Goal: Check status: Check status

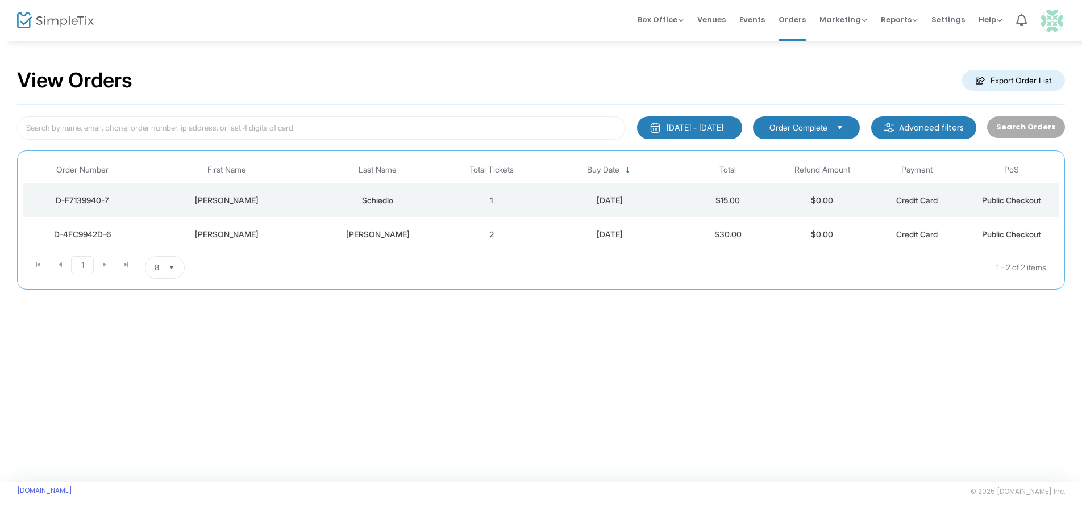
click at [87, 234] on div "D-4FC9942D-6" at bounding box center [82, 234] width 112 height 11
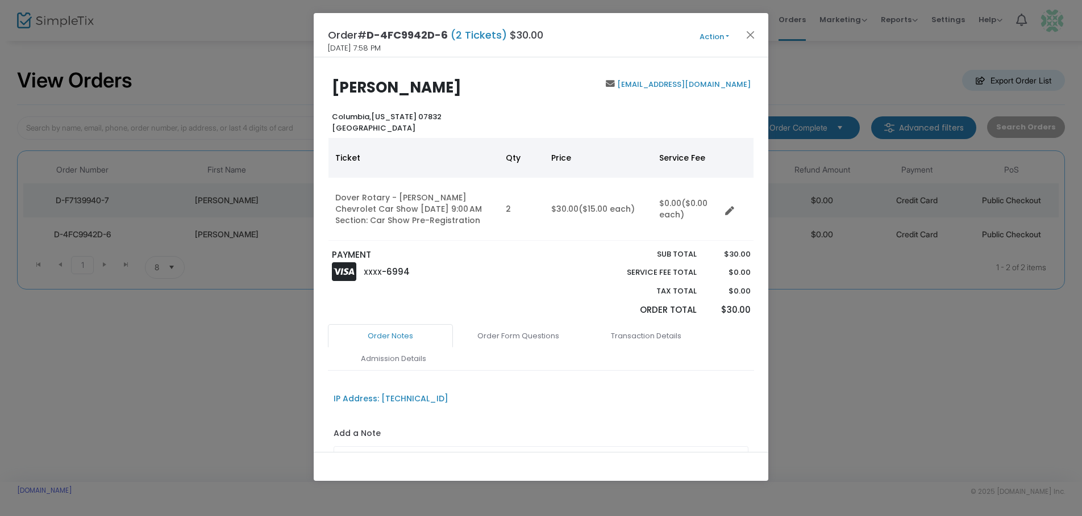
click at [388, 331] on link "Order Notes" at bounding box center [390, 336] width 125 height 24
click at [387, 335] on link "Order Notes" at bounding box center [390, 336] width 125 height 24
click at [675, 80] on link "[EMAIL_ADDRESS][DOMAIN_NAME]" at bounding box center [683, 84] width 136 height 11
click at [390, 332] on link "Order Notes" at bounding box center [390, 336] width 125 height 24
click at [751, 33] on button "Close" at bounding box center [750, 34] width 15 height 15
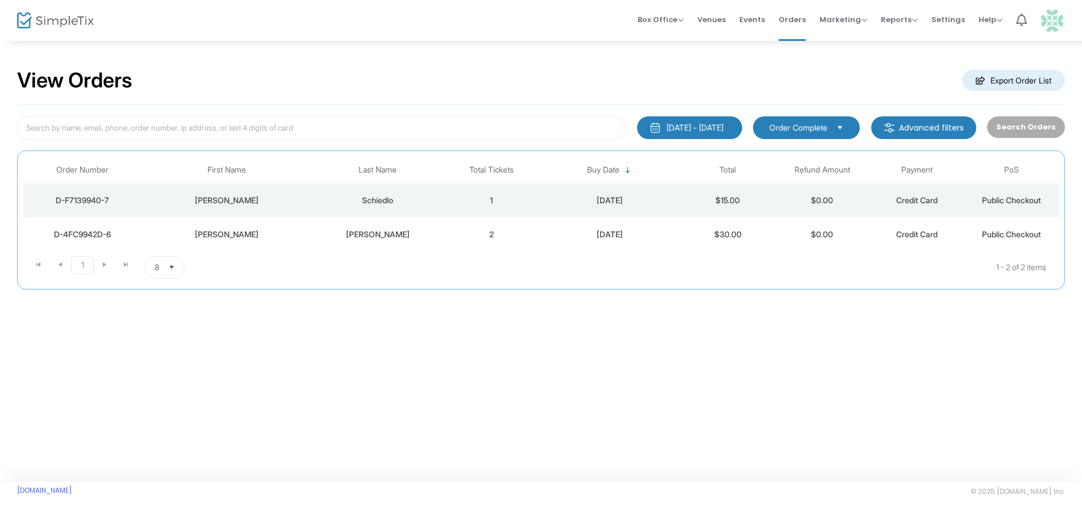
click at [73, 195] on div "D-F7139940-7" at bounding box center [82, 200] width 112 height 11
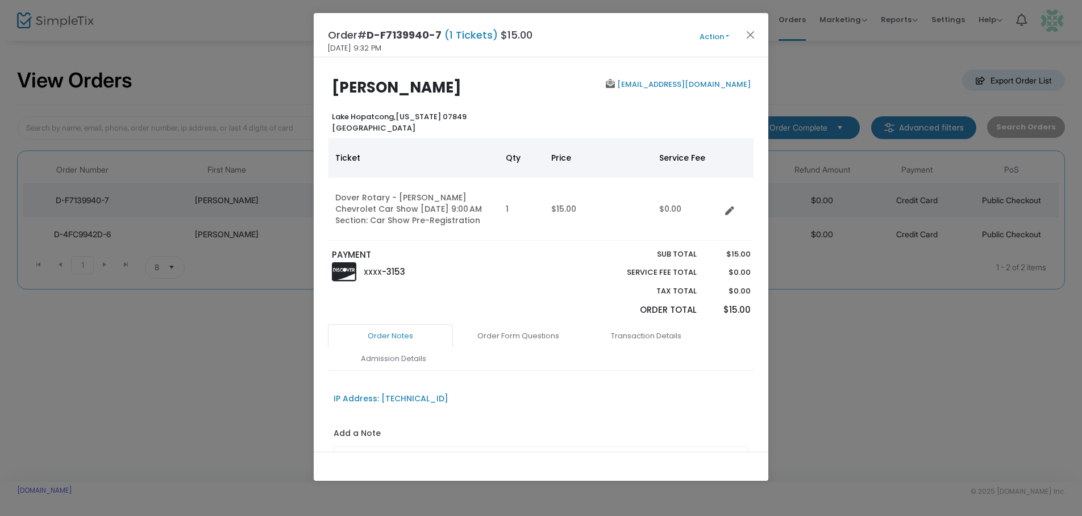
click at [674, 84] on link "[EMAIL_ADDRESS][DOMAIN_NAME]" at bounding box center [683, 84] width 136 height 11
click at [748, 31] on button "Close" at bounding box center [750, 34] width 15 height 15
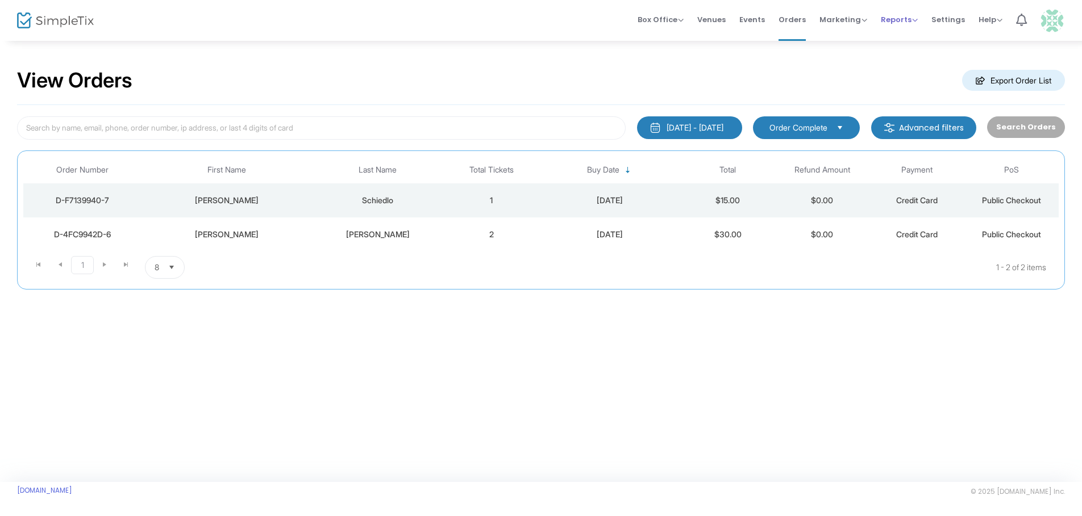
click at [894, 19] on span "Reports" at bounding box center [899, 19] width 37 height 11
click at [909, 61] on li "Sales Reports" at bounding box center [918, 60] width 74 height 22
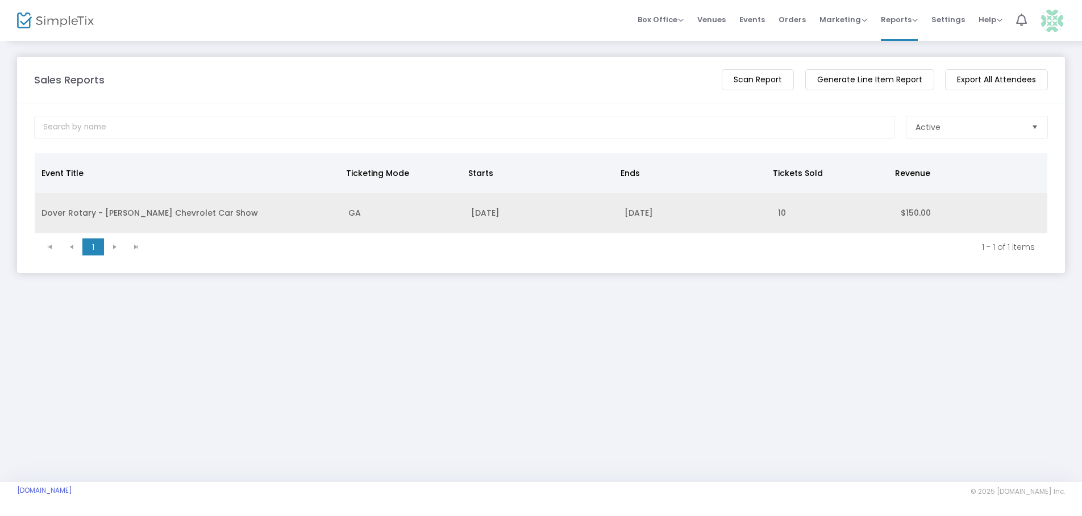
click at [131, 211] on td "Dover Rotary - [PERSON_NAME] Chevrolet Car Show" at bounding box center [188, 213] width 307 height 40
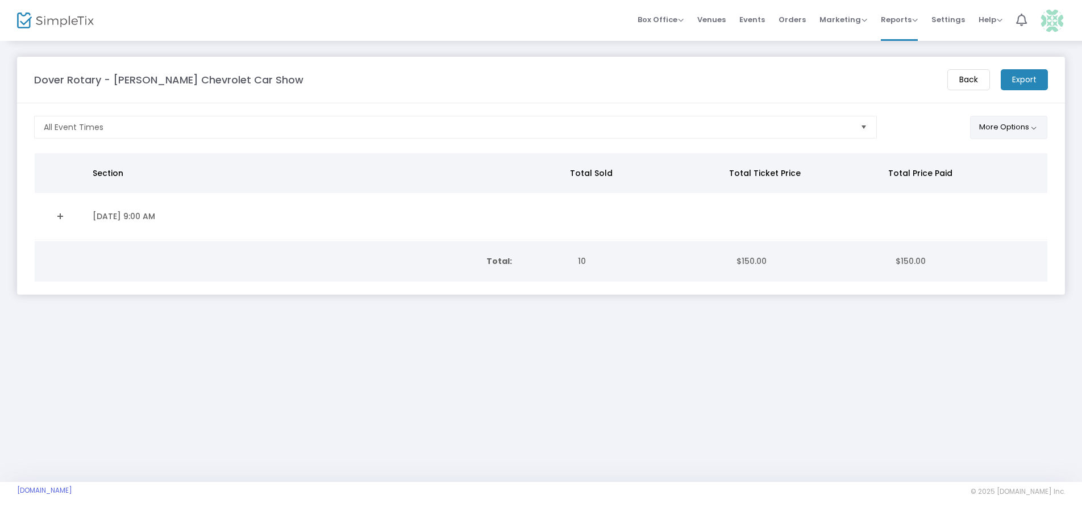
click at [999, 132] on button "More Options" at bounding box center [1009, 127] width 78 height 23
click at [1015, 71] on m-button "Export" at bounding box center [1024, 79] width 47 height 21
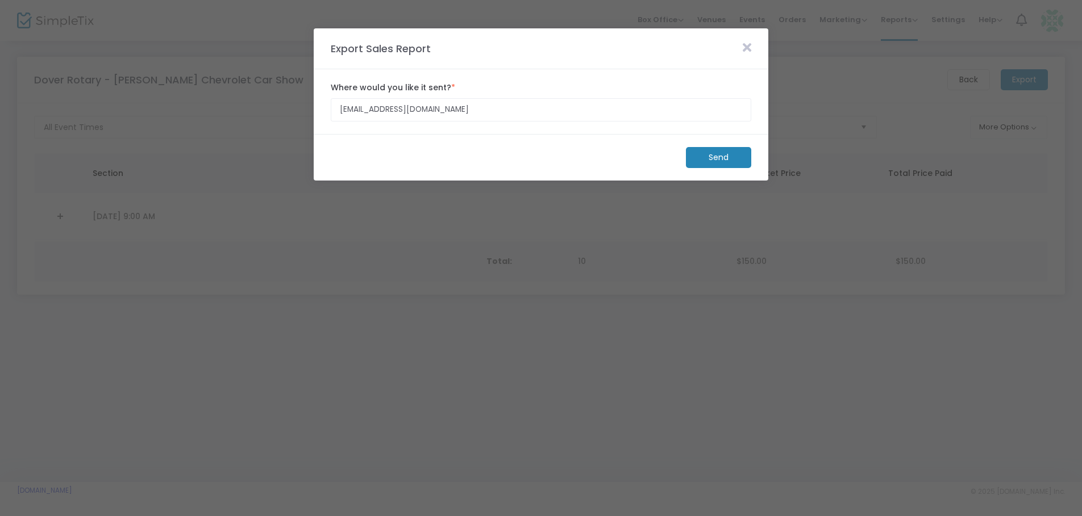
click at [718, 152] on m-button "Send" at bounding box center [718, 157] width 65 height 21
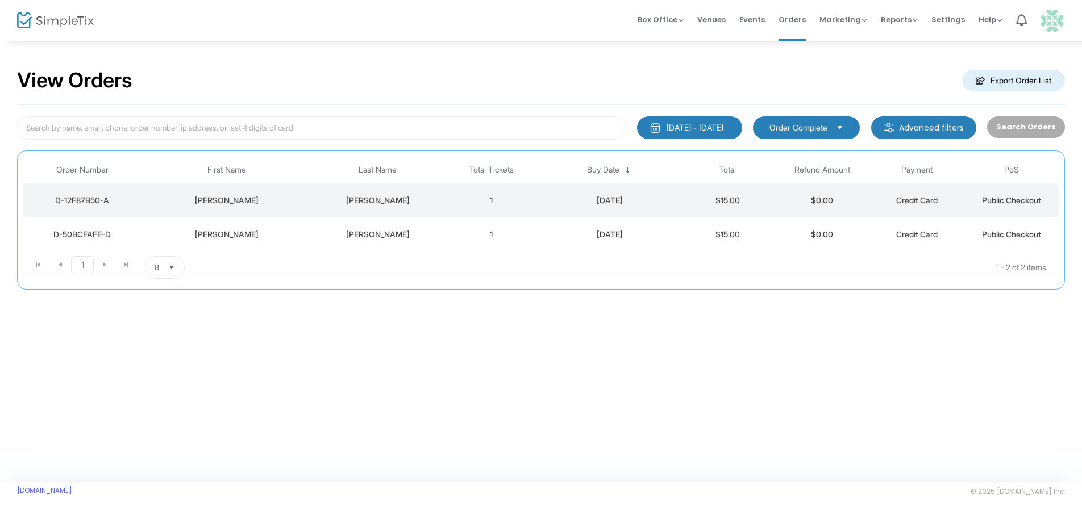
click at [796, 128] on span "Order Complete" at bounding box center [798, 127] width 58 height 11
click at [339, 106] on div "1/1/2000 - 9/18/2025 Last 30 Days Today Yesterday This week This Month Last Mon…" at bounding box center [541, 197] width 1048 height 185
click at [68, 199] on div "D-12F87B50-A" at bounding box center [82, 200] width 112 height 11
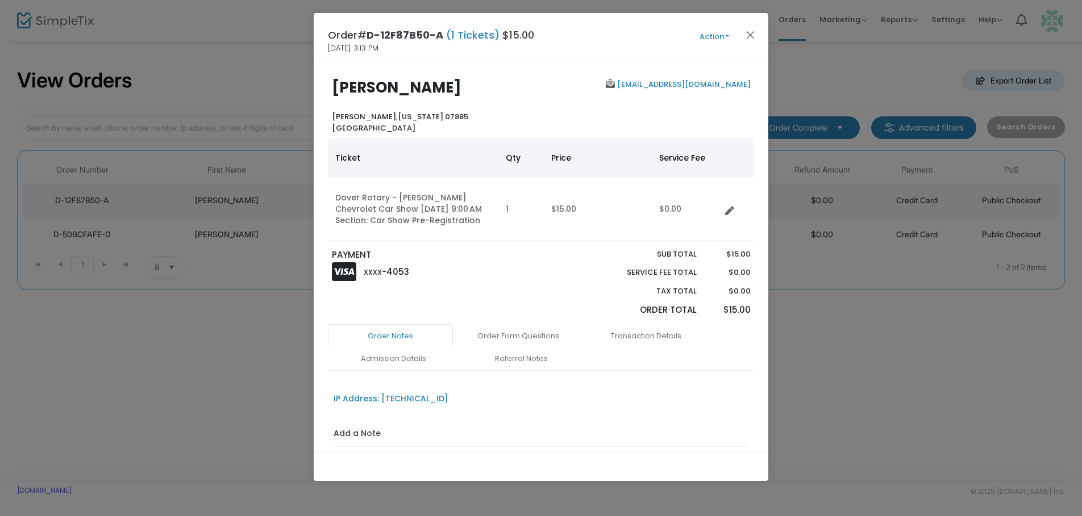
click at [378, 335] on link "Order Notes" at bounding box center [390, 336] width 125 height 24
click at [524, 336] on link "Order Form Questions" at bounding box center [518, 336] width 125 height 24
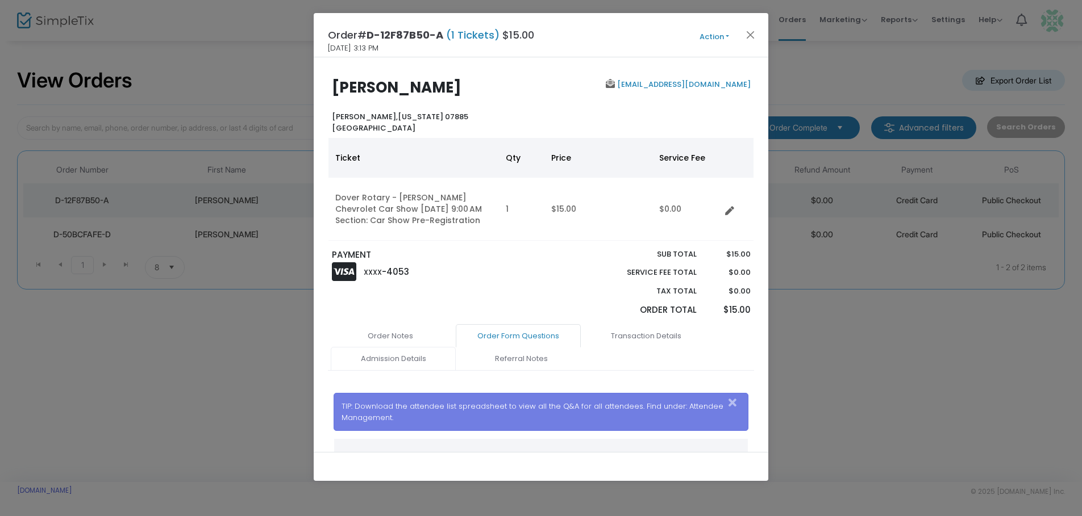
click at [395, 358] on link "Admission Details" at bounding box center [393, 359] width 125 height 24
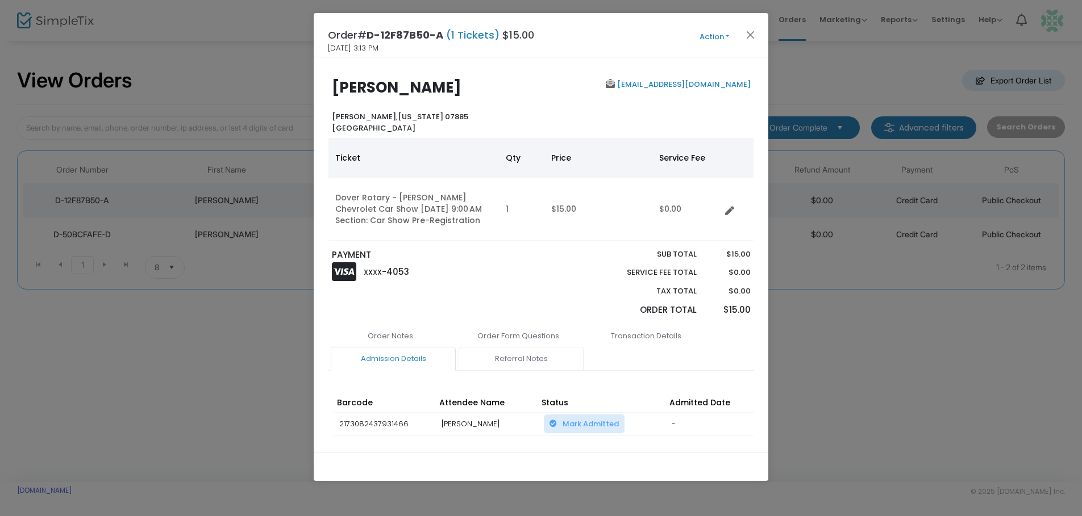
click at [528, 355] on link "Referral Notes" at bounding box center [521, 359] width 125 height 24
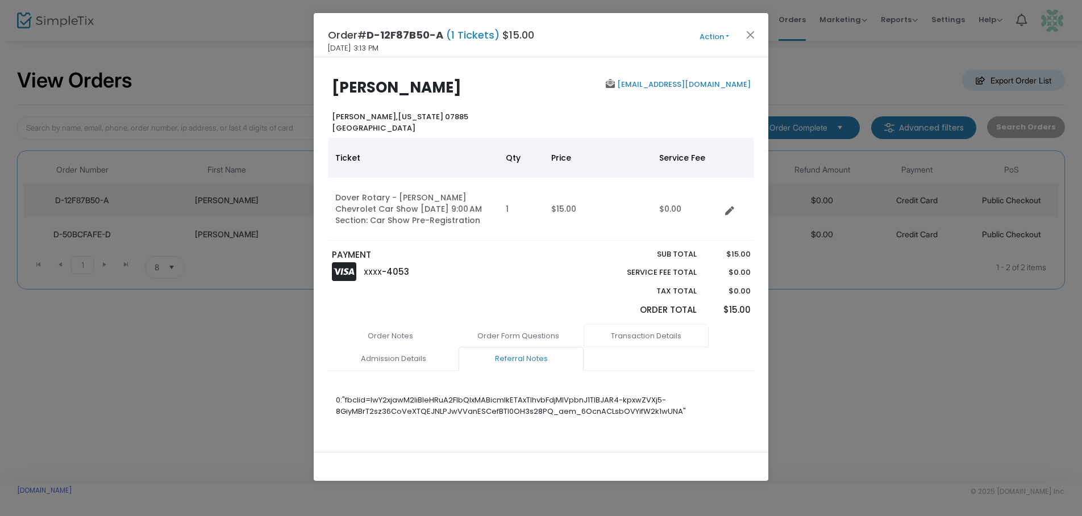
click at [654, 333] on link "Transaction Details" at bounding box center [646, 336] width 125 height 24
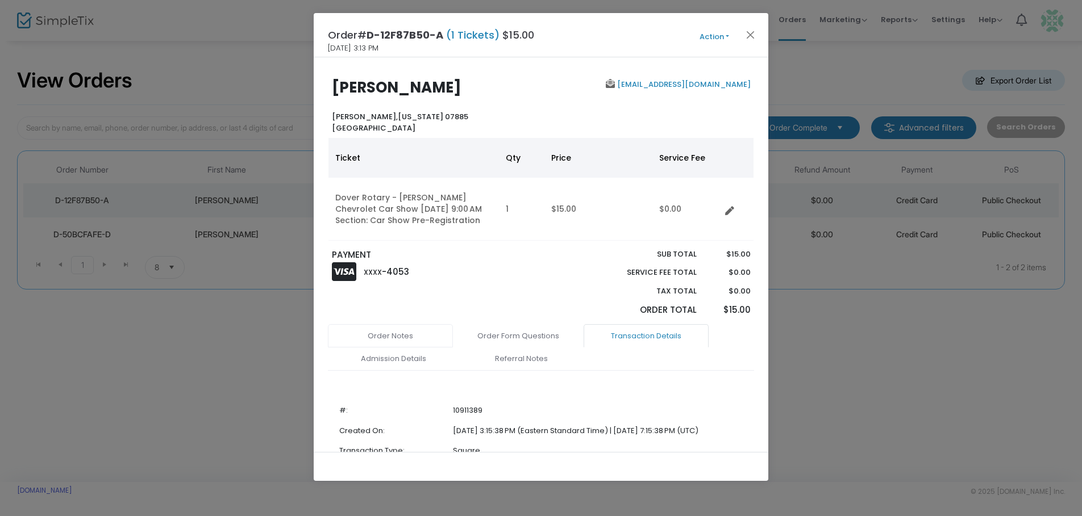
click at [378, 336] on link "Order Notes" at bounding box center [390, 336] width 125 height 24
click at [744, 34] on button "Close" at bounding box center [750, 34] width 15 height 15
